Goal: Task Accomplishment & Management: Complete application form

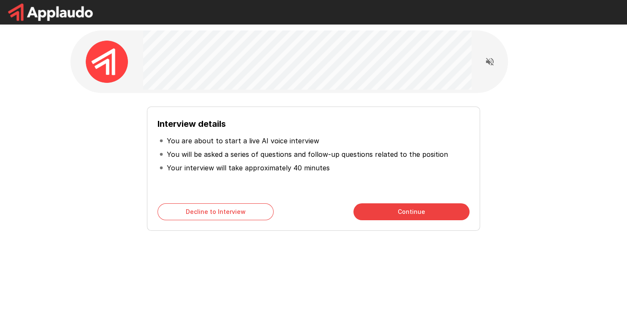
click at [398, 213] on button "Continue" at bounding box center [411, 211] width 116 height 17
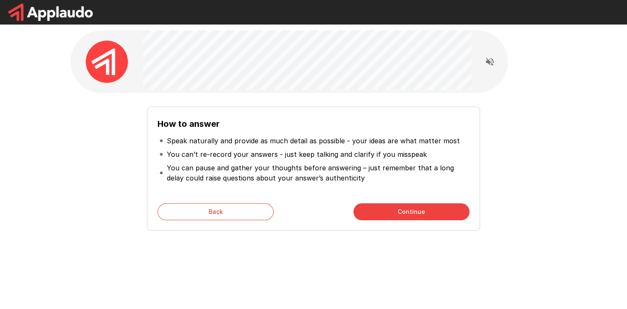
click at [424, 214] on button "Continue" at bounding box center [411, 211] width 116 height 17
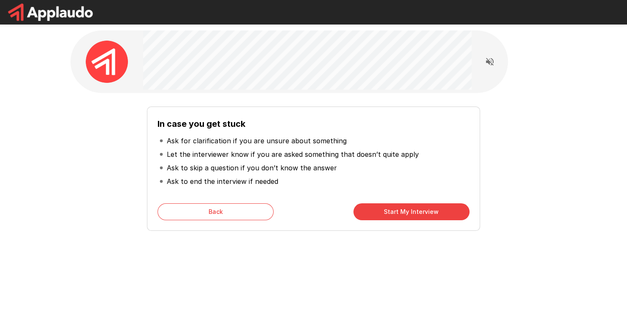
click at [227, 210] on button "Back" at bounding box center [216, 211] width 116 height 17
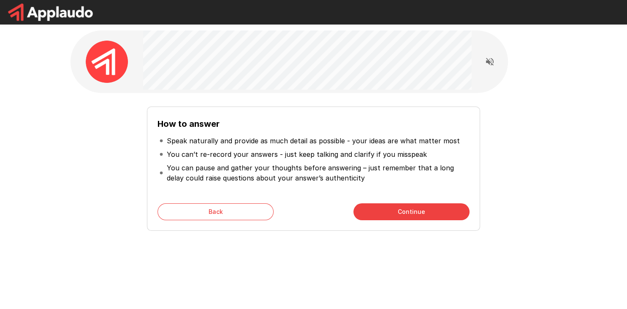
click at [405, 212] on button "Continue" at bounding box center [411, 211] width 116 height 17
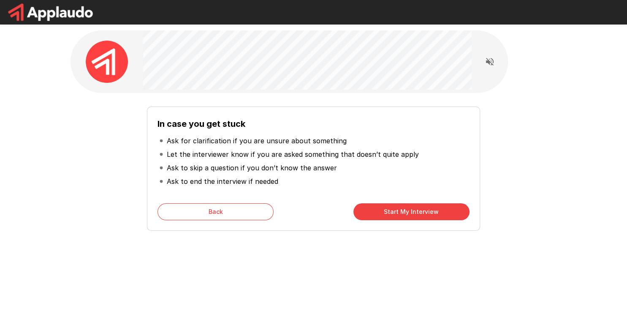
click at [420, 209] on button "Start My Interview" at bounding box center [411, 211] width 116 height 17
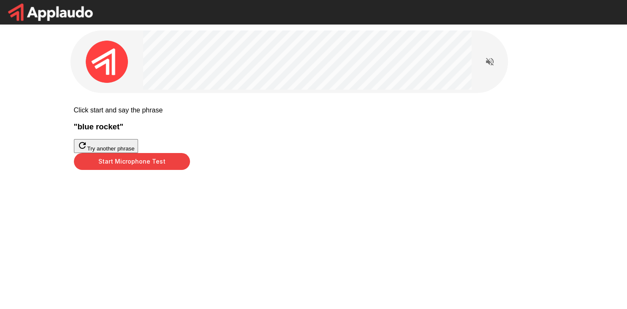
click at [190, 170] on button "Start Microphone Test" at bounding box center [132, 161] width 116 height 17
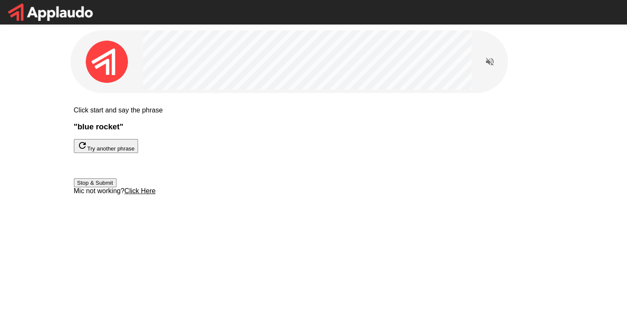
click at [117, 187] on button "Stop & Submit" at bounding box center [95, 182] width 43 height 9
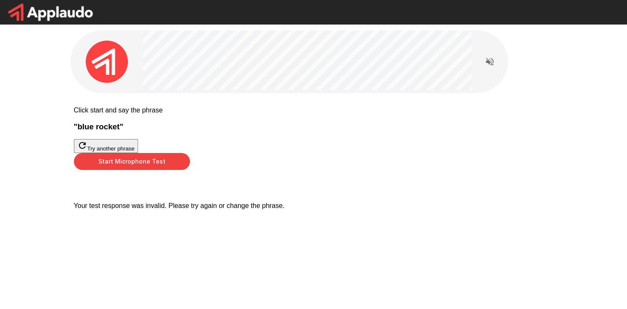
click at [190, 170] on button "Start Microphone Test" at bounding box center [132, 161] width 116 height 17
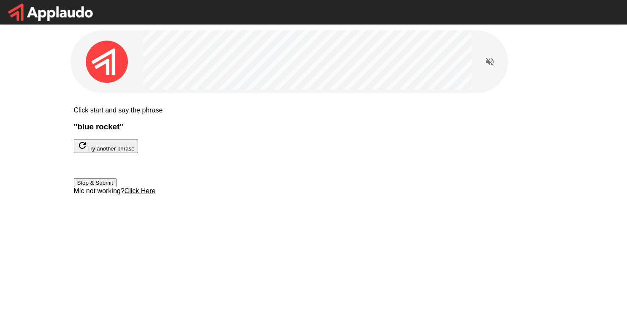
click at [117, 187] on button "Stop & Submit" at bounding box center [95, 182] width 43 height 9
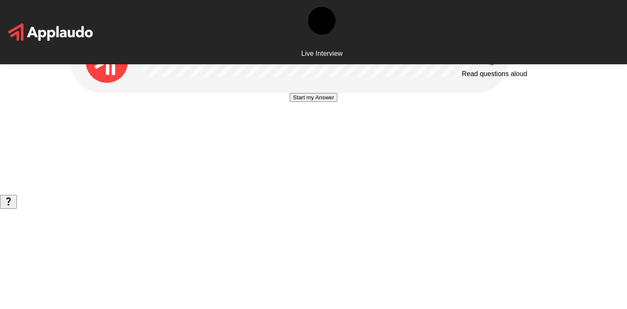
click at [490, 60] on icon "Read questions aloud" at bounding box center [490, 62] width 10 height 10
click at [312, 102] on button "Start my Answer" at bounding box center [314, 97] width 48 height 9
click at [316, 127] on button "Stop & Submit" at bounding box center [313, 122] width 43 height 9
click at [317, 102] on button "Start my Answer" at bounding box center [314, 97] width 48 height 9
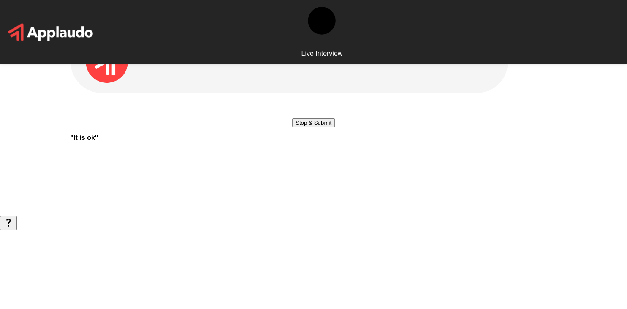
click at [313, 127] on button "Stop & Submit" at bounding box center [313, 122] width 43 height 9
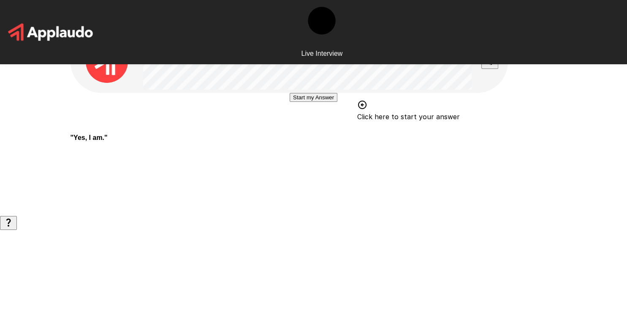
click at [318, 102] on button "Start my Answer" at bounding box center [314, 97] width 48 height 9
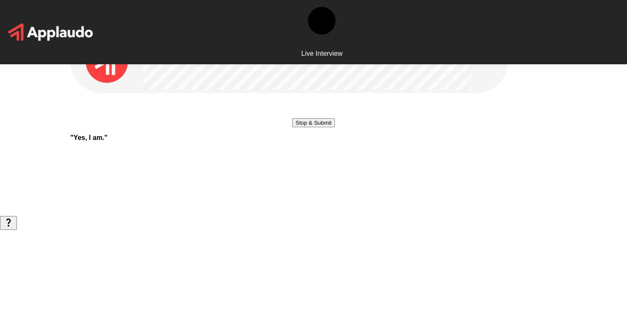
click at [328, 127] on button "Stop & Submit" at bounding box center [313, 122] width 43 height 9
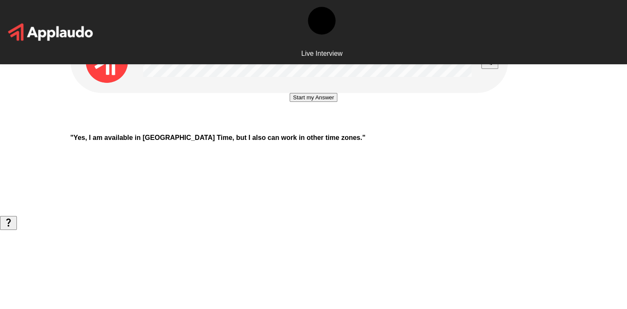
click at [318, 102] on button "Start my Answer" at bounding box center [314, 97] width 48 height 9
click at [317, 127] on button "Stop & Submit" at bounding box center [313, 122] width 43 height 9
click at [324, 102] on button "Start my Answer" at bounding box center [314, 97] width 48 height 9
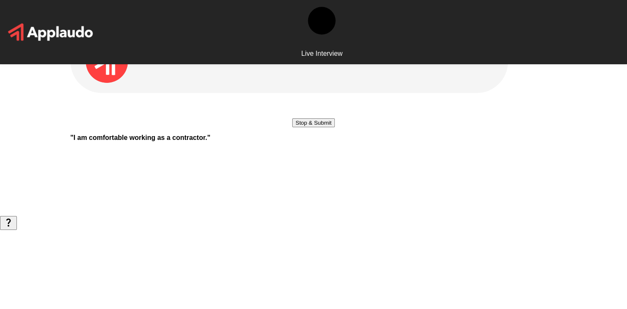
click at [332, 127] on button "Stop & Submit" at bounding box center [313, 122] width 43 height 9
click at [310, 102] on button "Start my Answer" at bounding box center [314, 97] width 48 height 9
click at [315, 127] on button "Stop & Submit" at bounding box center [313, 122] width 43 height 9
click at [308, 102] on button "Start my Answer" at bounding box center [314, 97] width 48 height 9
click at [315, 127] on button "Stop & Submit" at bounding box center [313, 122] width 43 height 9
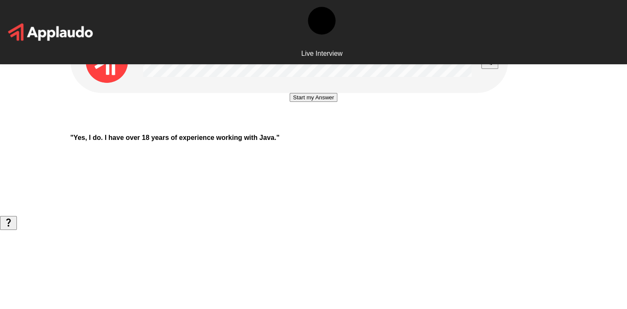
click at [316, 102] on button "Start my Answer" at bounding box center [314, 97] width 48 height 9
click at [317, 127] on button "Stop & Submit" at bounding box center [313, 122] width 43 height 9
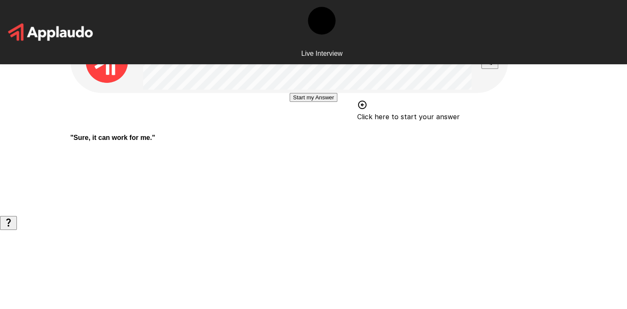
click at [311, 102] on button "Start my Answer" at bounding box center [314, 97] width 48 height 9
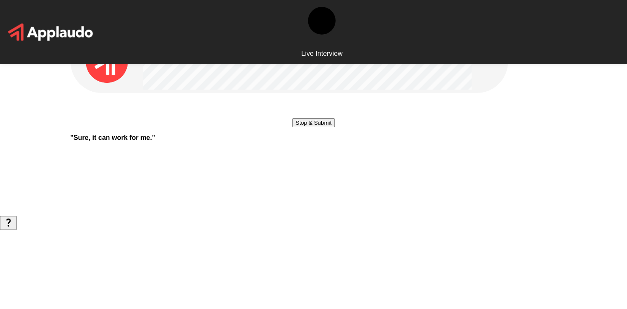
click at [324, 127] on button "Stop & Submit" at bounding box center [313, 122] width 43 height 9
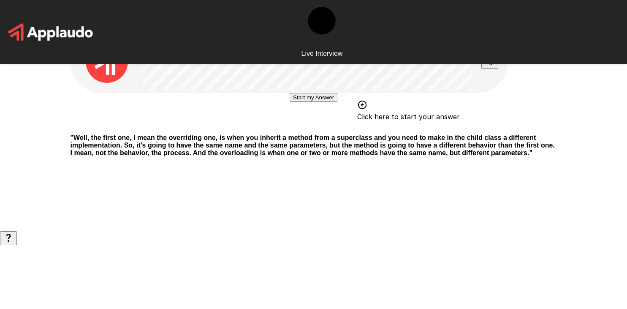
click at [315, 102] on button "Start my Answer" at bounding box center [314, 97] width 48 height 9
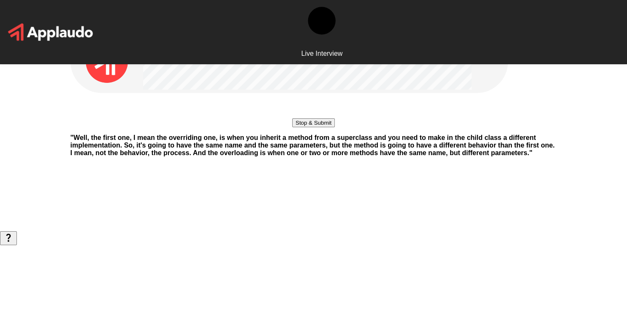
click at [298, 127] on button "Stop & Submit" at bounding box center [313, 122] width 43 height 9
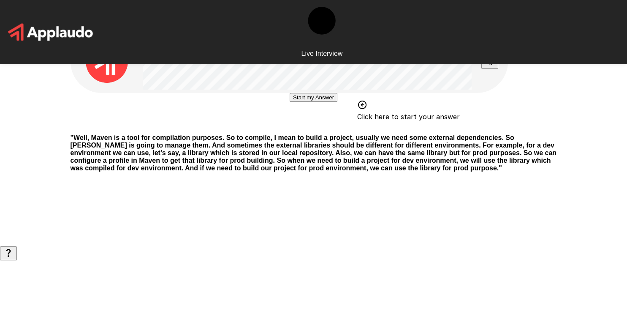
click at [290, 102] on button "Start my Answer" at bounding box center [314, 97] width 48 height 9
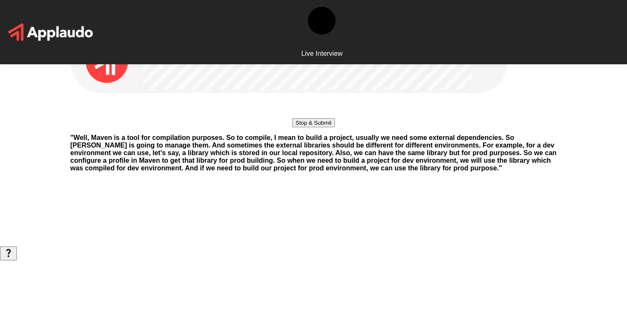
click at [318, 127] on button "Stop & Submit" at bounding box center [313, 122] width 43 height 9
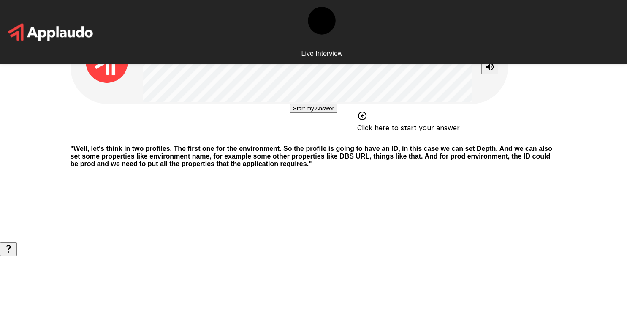
click at [315, 113] on button "Start my Answer" at bounding box center [314, 108] width 48 height 9
click at [319, 138] on button "Stop & Submit" at bounding box center [313, 133] width 43 height 9
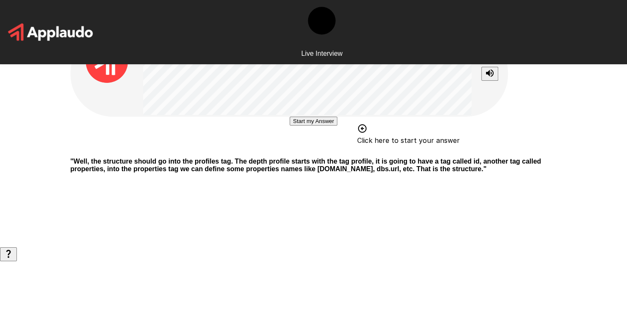
click at [326, 125] on button "Start my Answer" at bounding box center [314, 121] width 48 height 9
click at [309, 151] on button "Stop & Submit" at bounding box center [313, 146] width 43 height 9
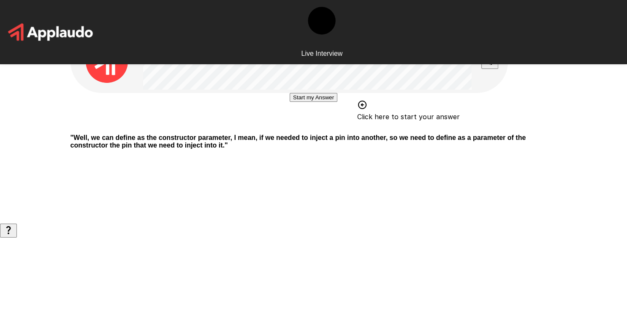
click at [327, 102] on button "Start my Answer" at bounding box center [314, 97] width 48 height 9
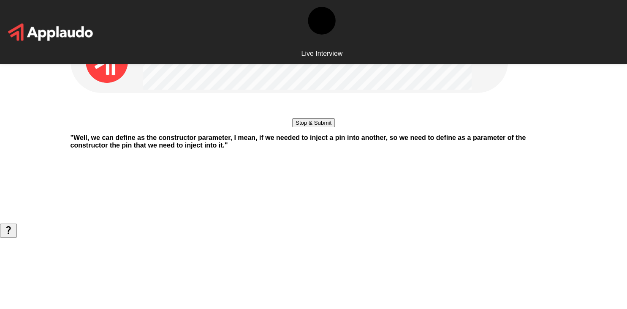
click at [315, 127] on button "Stop & Submit" at bounding box center [313, 122] width 43 height 9
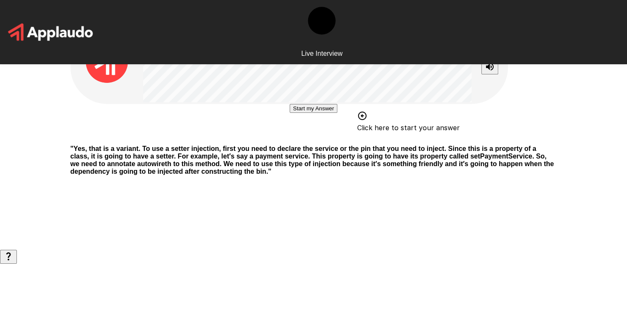
click at [295, 113] on button "Start my Answer" at bounding box center [314, 108] width 48 height 9
click at [322, 138] on button "Stop & Submit" at bounding box center [313, 133] width 43 height 9
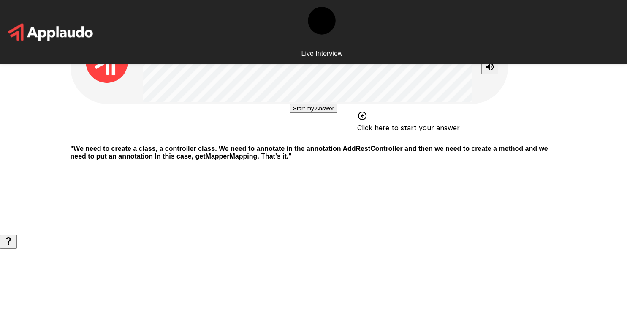
click at [312, 113] on button "Start my Answer" at bounding box center [314, 108] width 48 height 9
click at [322, 138] on button "Stop & Submit" at bounding box center [313, 133] width 43 height 9
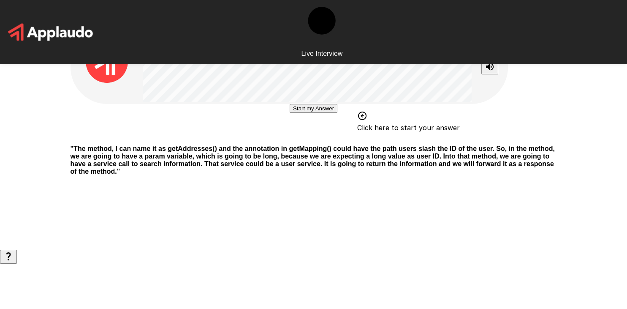
click at [311, 113] on button "Start my Answer" at bounding box center [314, 108] width 48 height 9
click at [323, 138] on button "Stop & Submit" at bounding box center [313, 133] width 43 height 9
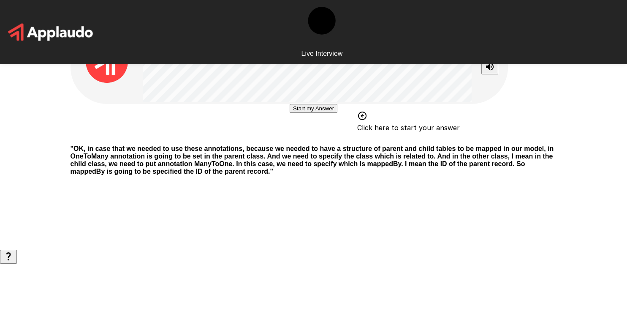
click at [330, 113] on button "Start my Answer" at bounding box center [314, 108] width 48 height 9
click at [327, 138] on button "Stop & Submit" at bounding box center [313, 133] width 43 height 9
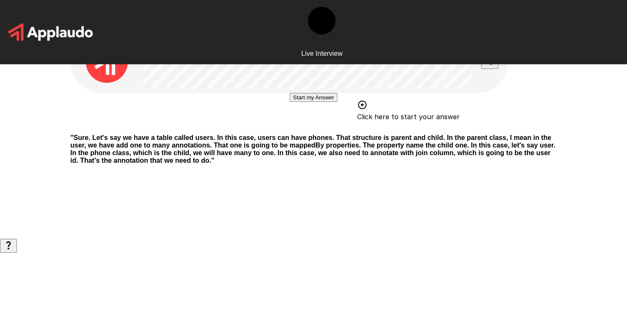
click at [290, 102] on button "Start my Answer" at bounding box center [314, 97] width 48 height 9
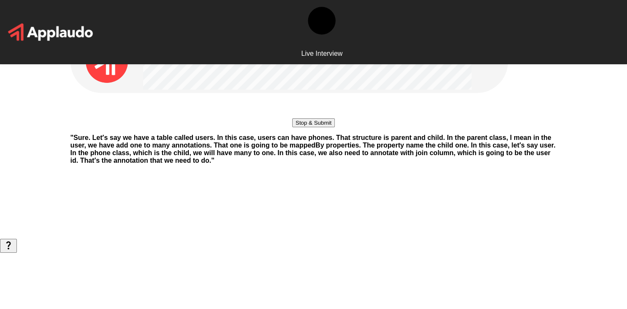
click at [303, 127] on button "Stop & Submit" at bounding box center [313, 122] width 43 height 9
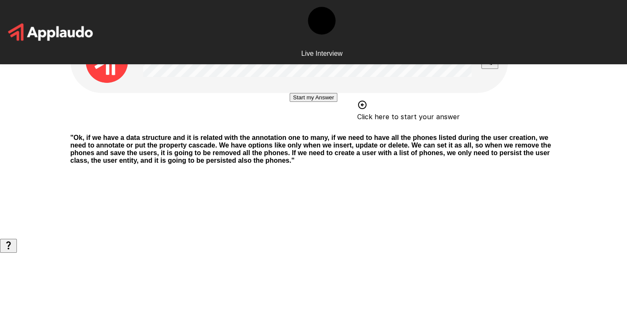
click at [326, 102] on button "Start my Answer" at bounding box center [314, 97] width 48 height 9
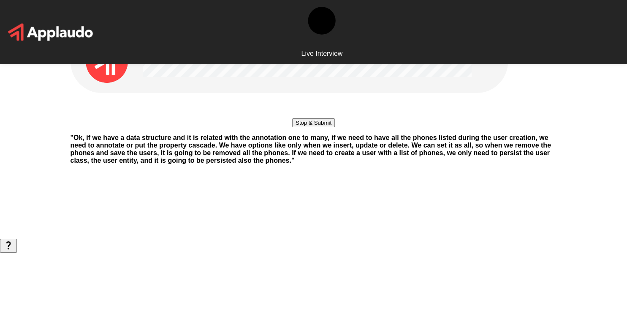
click at [330, 127] on button "Stop & Submit" at bounding box center [313, 122] width 43 height 9
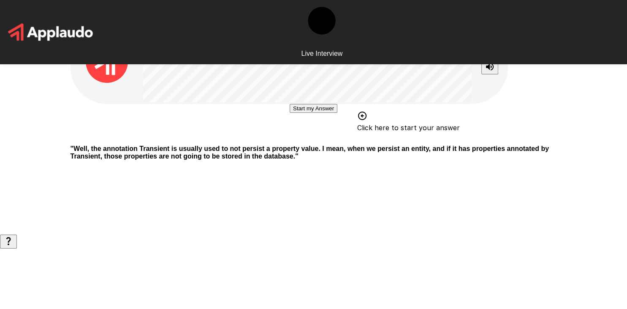
click at [326, 113] on button "Start my Answer" at bounding box center [314, 108] width 48 height 9
click at [305, 138] on button "Stop & Submit" at bounding box center [313, 133] width 43 height 9
